Goal: Information Seeking & Learning: Learn about a topic

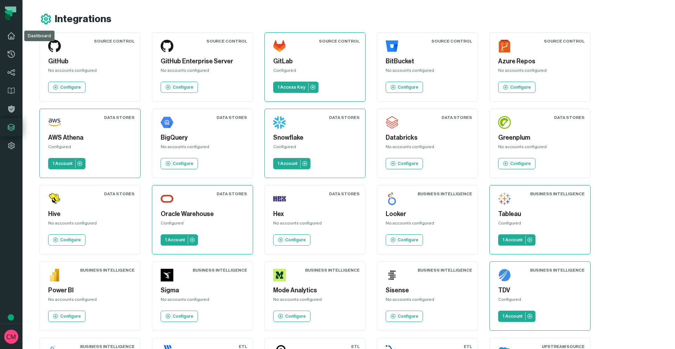
click at [9, 34] on icon at bounding box center [11, 36] width 8 height 8
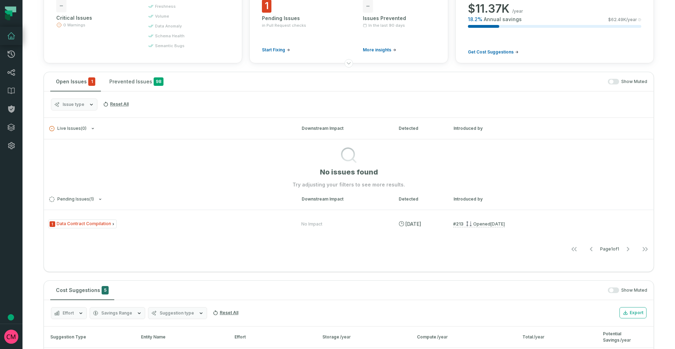
scroll to position [68, 0]
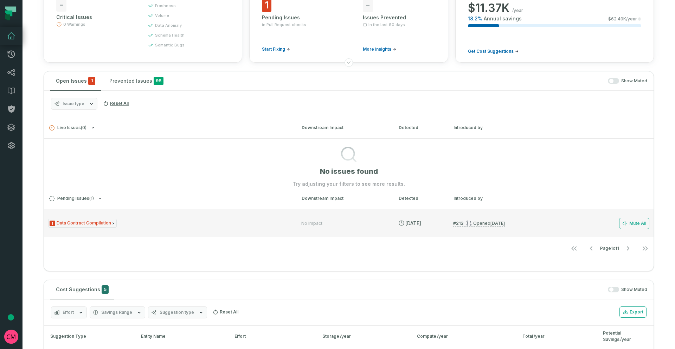
click at [95, 220] on span "1 Data Contract Compilation" at bounding box center [82, 223] width 69 height 9
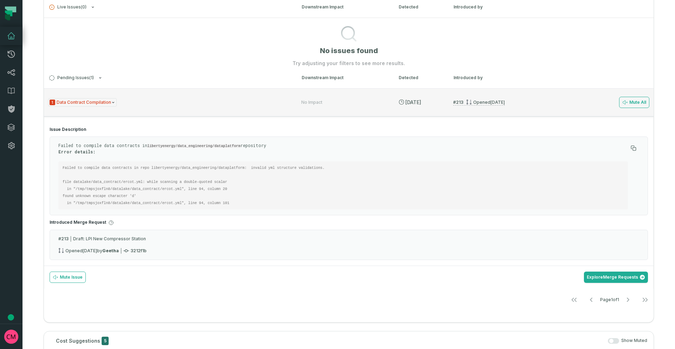
scroll to position [187, 0]
click at [638, 102] on button "Mute All" at bounding box center [634, 103] width 30 height 11
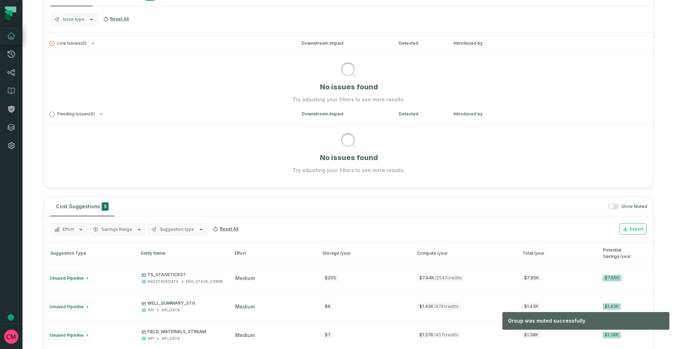
scroll to position [0, 0]
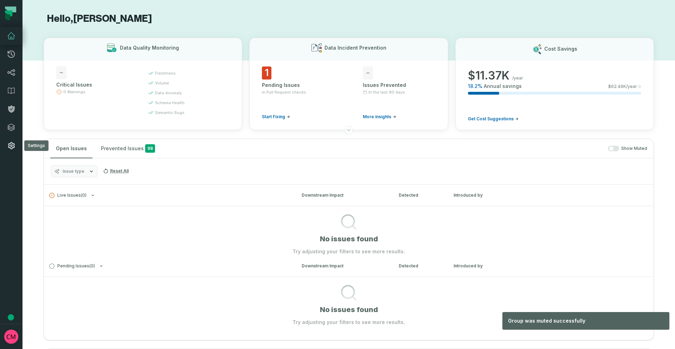
click at [12, 145] on icon at bounding box center [11, 145] width 8 height 8
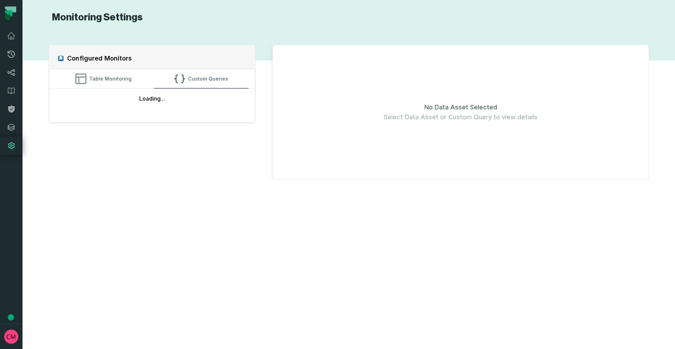
click at [191, 80] on button "Custom Queries" at bounding box center [201, 78] width 95 height 19
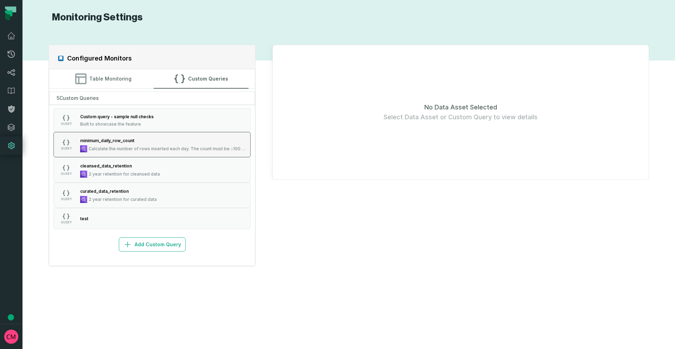
click at [145, 149] on span "Calculate the number of rows inserted each day. The count must be ≥100 for ever…" at bounding box center [168, 149] width 158 height 6
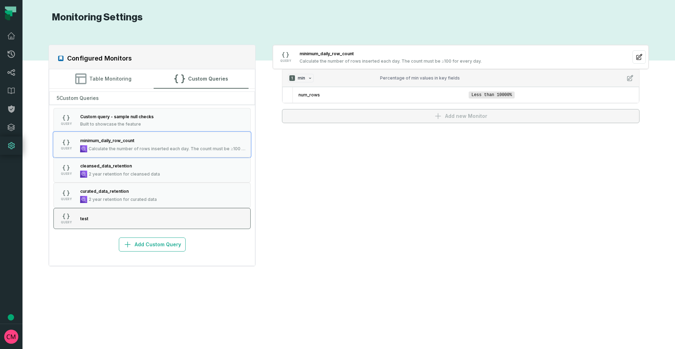
click at [151, 220] on button "QUERY test" at bounding box center [151, 218] width 197 height 21
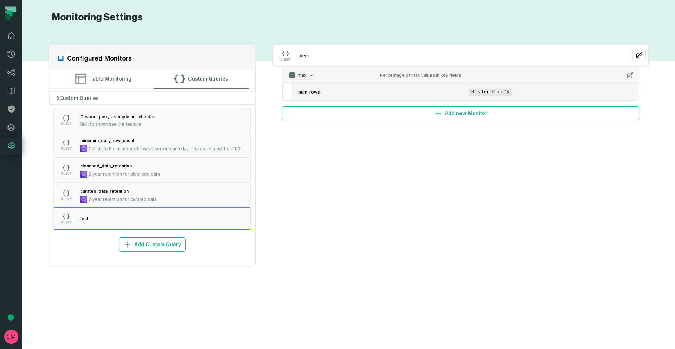
click at [517, 92] on li "num_rows Greater than 1%" at bounding box center [466, 91] width 346 height 15
click at [640, 55] on icon "button" at bounding box center [639, 55] width 7 height 7
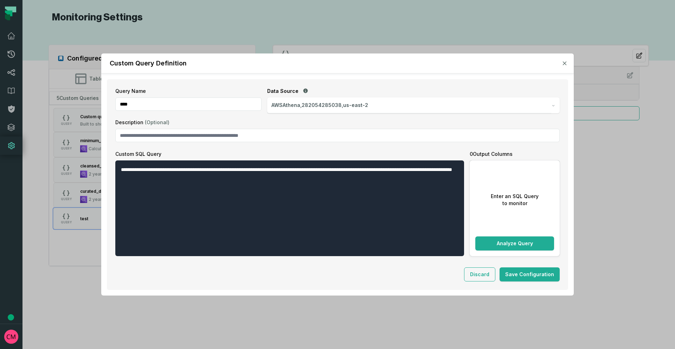
click at [566, 62] on icon "button" at bounding box center [565, 63] width 4 height 4
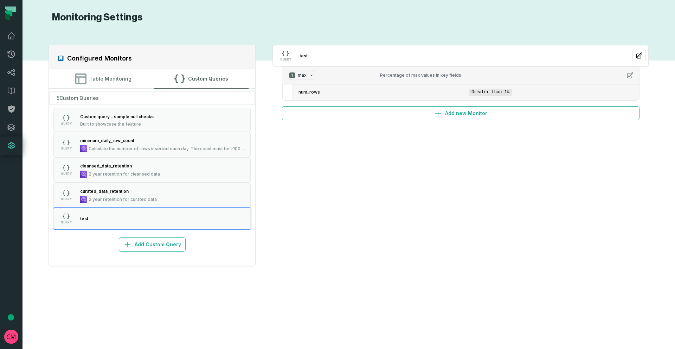
click at [644, 56] on button "button" at bounding box center [639, 55] width 13 height 13
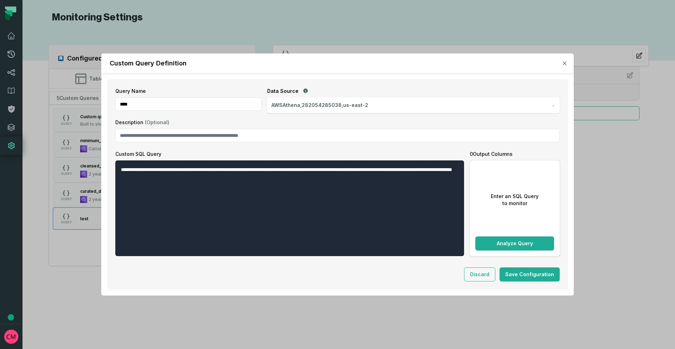
click at [564, 65] on icon "button" at bounding box center [565, 63] width 4 height 4
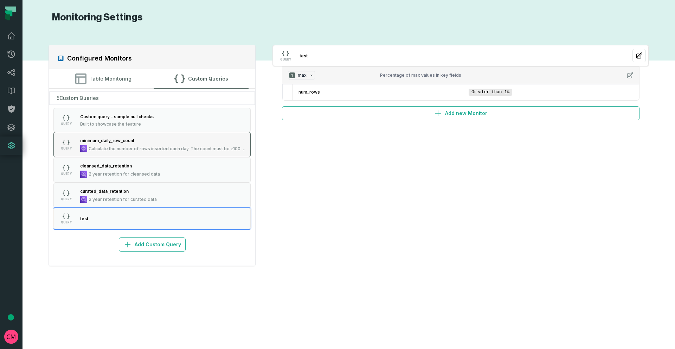
click at [135, 149] on span "Calculate the number of rows inserted each day. The count must be ≥100 for ever…" at bounding box center [168, 149] width 158 height 6
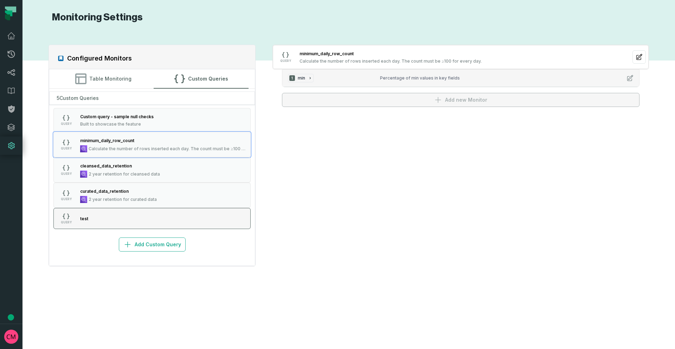
click at [136, 220] on button "QUERY test" at bounding box center [151, 218] width 197 height 21
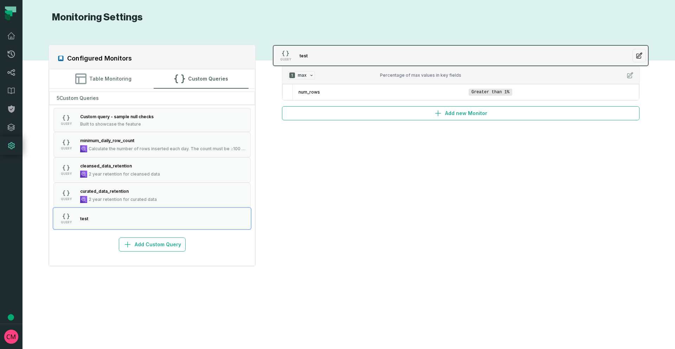
click at [639, 56] on icon "button" at bounding box center [639, 56] width 6 height 6
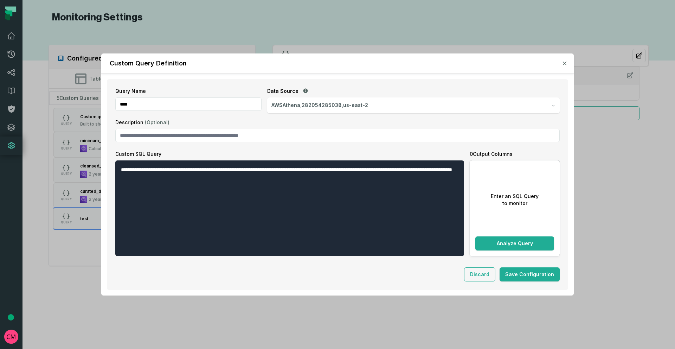
click at [568, 58] on div "Custom Query Definition" at bounding box center [337, 63] width 473 height 20
click at [564, 64] on icon "button" at bounding box center [564, 63] width 3 height 3
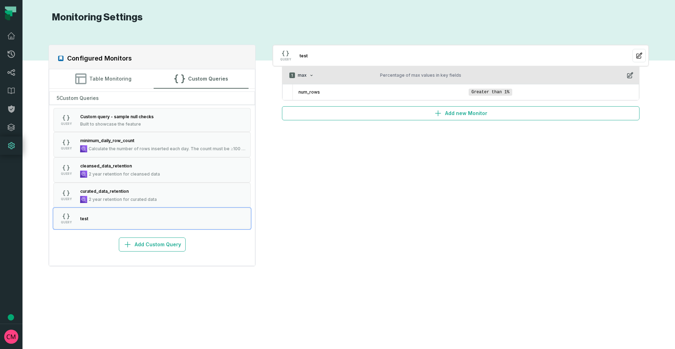
click at [630, 76] on icon "button" at bounding box center [630, 75] width 6 height 6
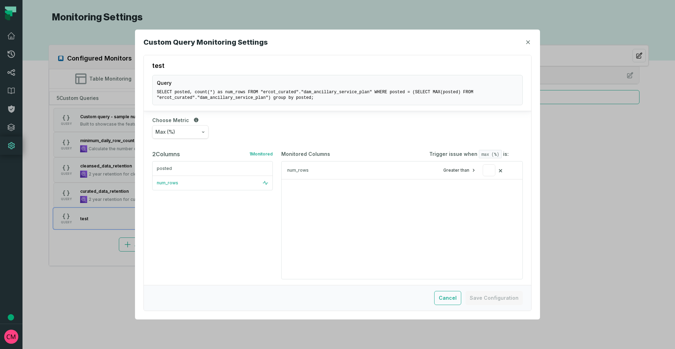
click at [530, 41] on icon "button" at bounding box center [528, 42] width 4 height 4
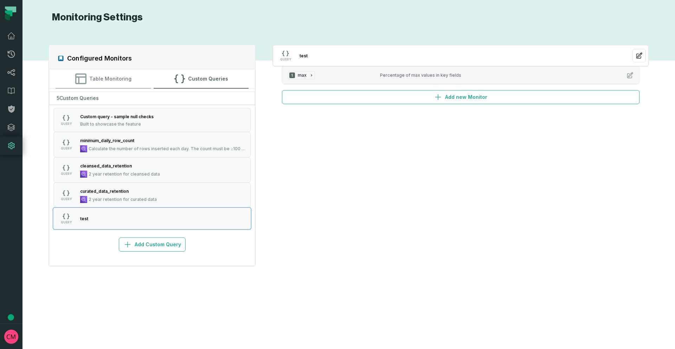
click at [116, 84] on button "Table Monitoring" at bounding box center [103, 78] width 95 height 19
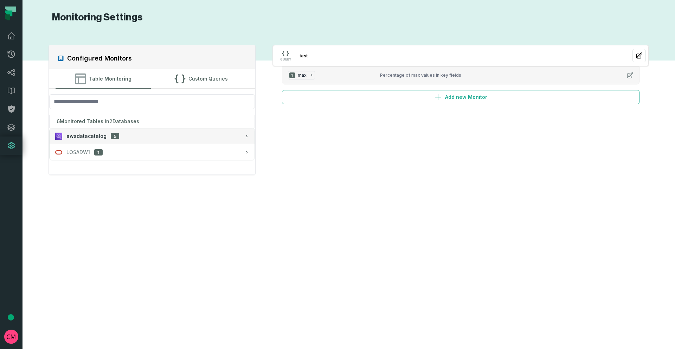
click at [159, 136] on div "awsdatacatalog 5" at bounding box center [152, 136] width 194 height 7
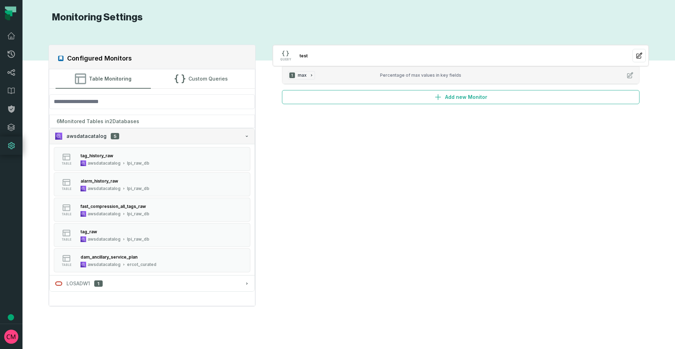
click at [147, 139] on div "awsdatacatalog 5" at bounding box center [152, 136] width 194 height 7
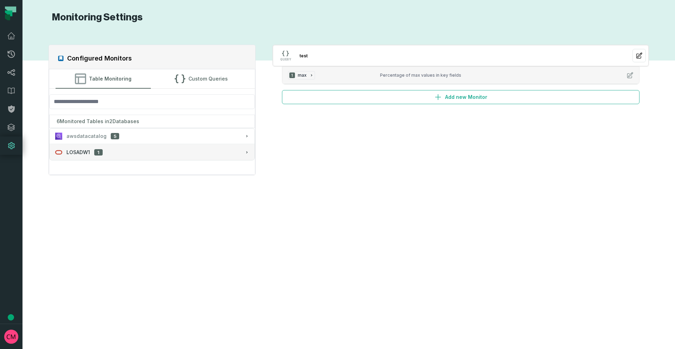
click at [85, 151] on span "LOSADW1" at bounding box center [78, 152] width 24 height 7
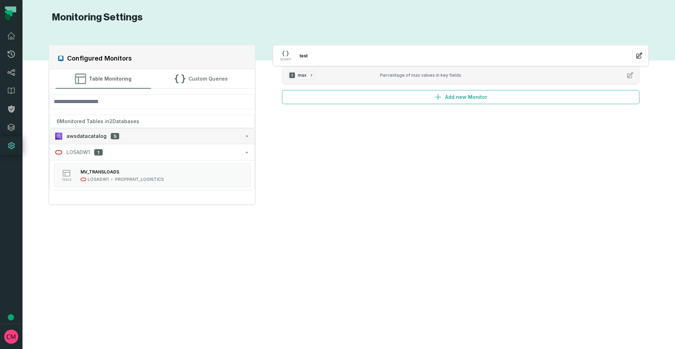
click at [84, 138] on span "awsdatacatalog" at bounding box center [86, 136] width 40 height 7
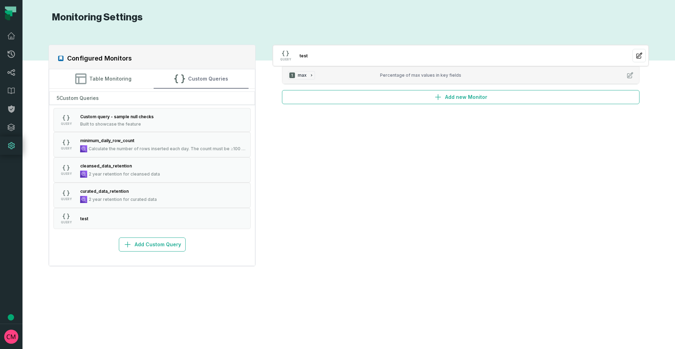
click at [204, 81] on button "Custom Queries" at bounding box center [201, 78] width 95 height 19
click at [147, 146] on span "Calculate the number of rows inserted each day. The count must be ≥100 for ever…" at bounding box center [168, 149] width 158 height 6
click at [10, 110] on icon at bounding box center [11, 108] width 7 height 7
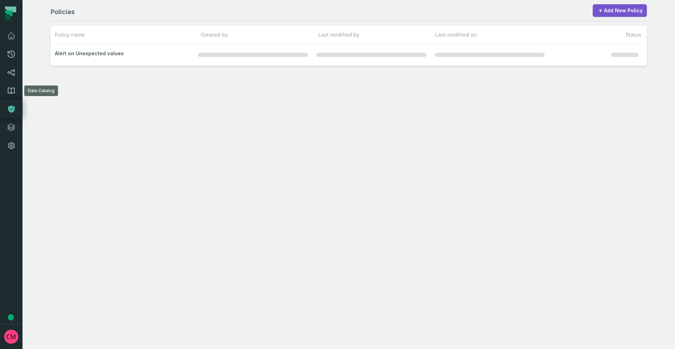
click at [11, 89] on icon at bounding box center [11, 91] width 8 height 8
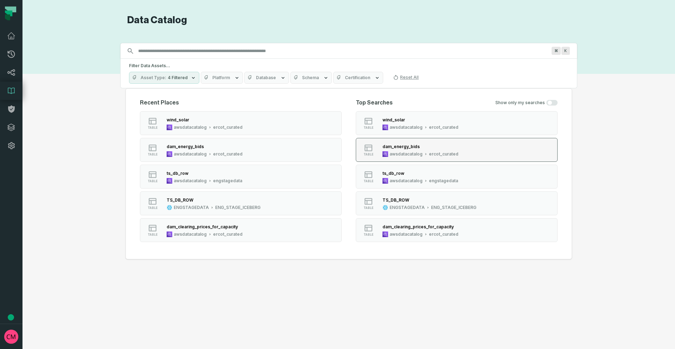
click at [420, 149] on div "dam_energy_bids" at bounding box center [421, 146] width 76 height 7
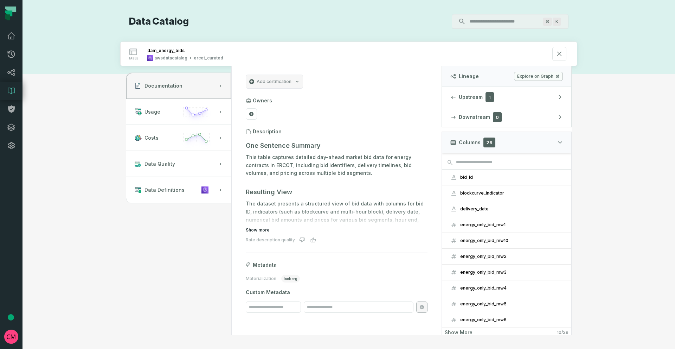
click at [259, 231] on button "Show more" at bounding box center [258, 230] width 24 height 6
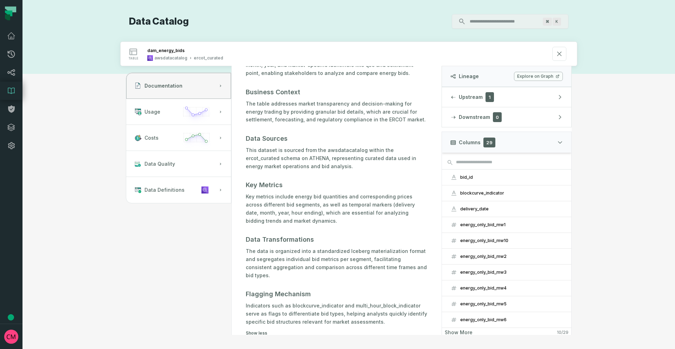
scroll to position [151, 0]
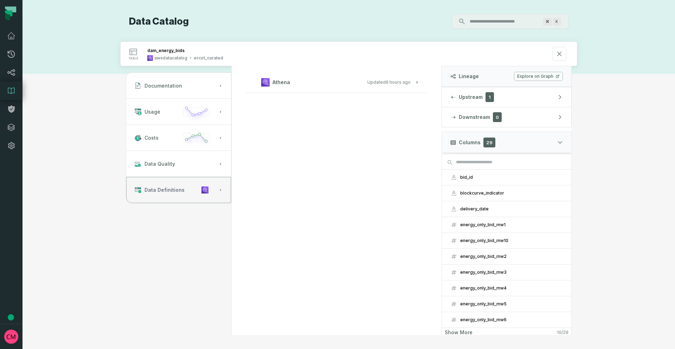
click at [156, 189] on span "Data Definitions" at bounding box center [165, 189] width 40 height 7
click at [310, 80] on button "Athena Updated [DATE] 1:01:37 AM" at bounding box center [336, 81] width 165 height 9
click at [495, 178] on div "bid_id" at bounding box center [511, 177] width 103 height 6
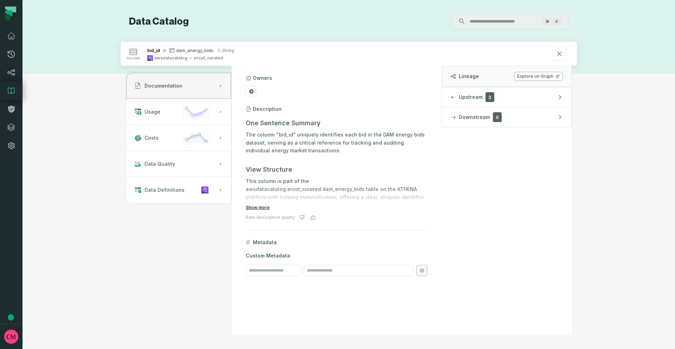
click at [253, 209] on button "Show more" at bounding box center [258, 208] width 24 height 6
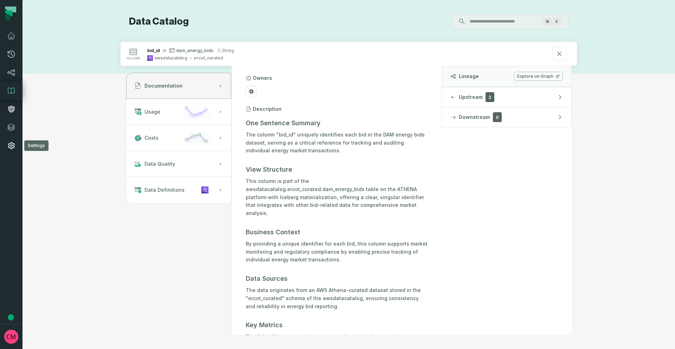
click at [13, 147] on icon at bounding box center [11, 145] width 7 height 7
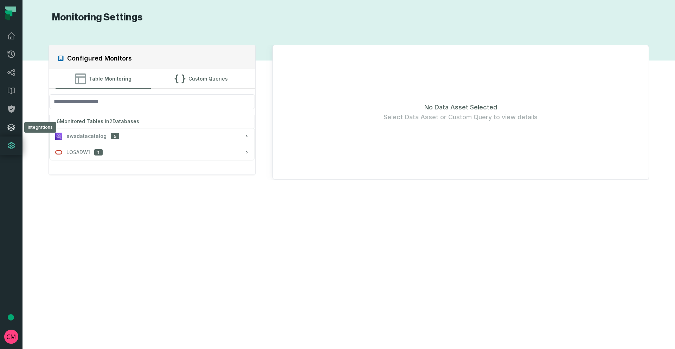
click at [12, 127] on icon at bounding box center [11, 127] width 7 height 7
